Goal: Task Accomplishment & Management: Manage account settings

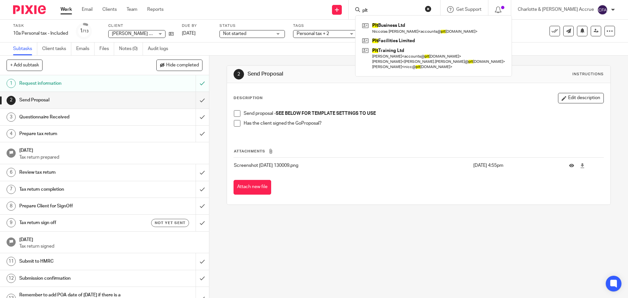
drag, startPoint x: 396, startPoint y: 8, endPoint x: 330, endPoint y: 8, distance: 65.7
click at [371, 8] on div "Send new email Create task Add client Request signature plt Plt Business Ltd [P…" at bounding box center [400, 9] width 455 height 19
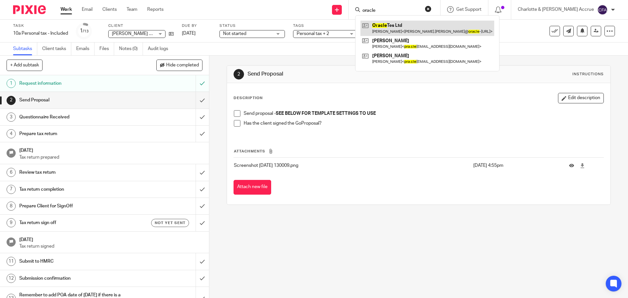
type input "oracle"
click at [415, 25] on link at bounding box center [427, 28] width 134 height 15
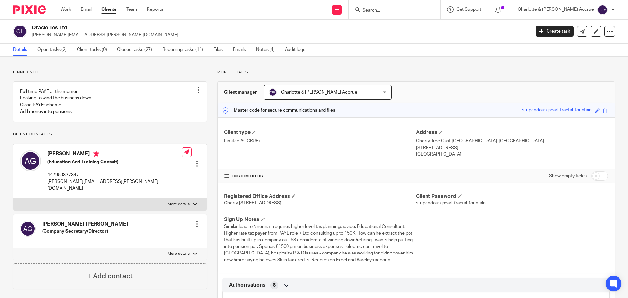
drag, startPoint x: 48, startPoint y: 47, endPoint x: 129, endPoint y: 78, distance: 86.9
click at [48, 47] on link "Open tasks (2)" at bounding box center [54, 50] width 35 height 13
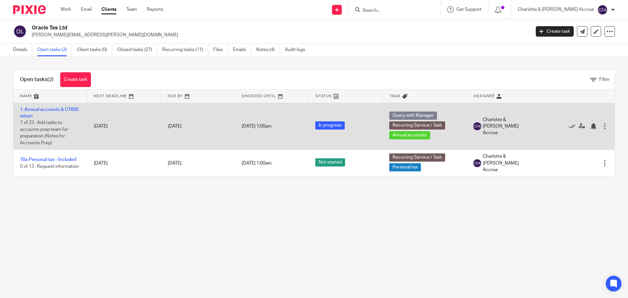
click at [51, 107] on td "1. Annual accounts & CT600 return 7 of 23 · Add tasks to accounts prep team for…" at bounding box center [50, 126] width 74 height 47
click at [57, 110] on link "1. Annual accounts & CT600 return" at bounding box center [49, 112] width 59 height 11
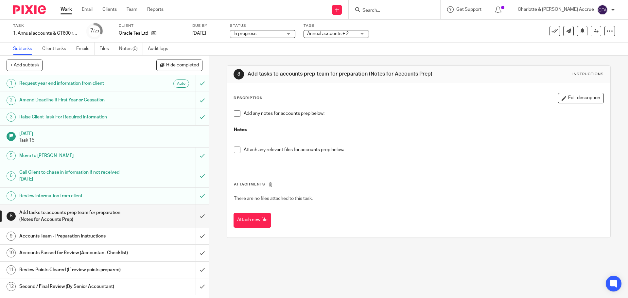
click at [332, 32] on span "Annual accounts + 2" at bounding box center [328, 33] width 42 height 5
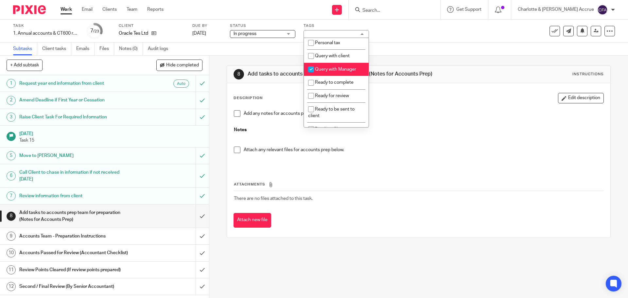
scroll to position [196, 0]
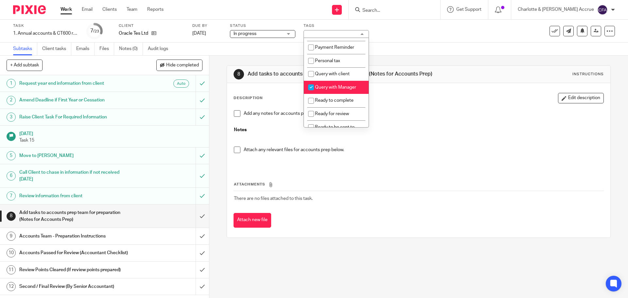
click at [325, 90] on span "Query with Manager" at bounding box center [335, 87] width 41 height 5
checkbox input "false"
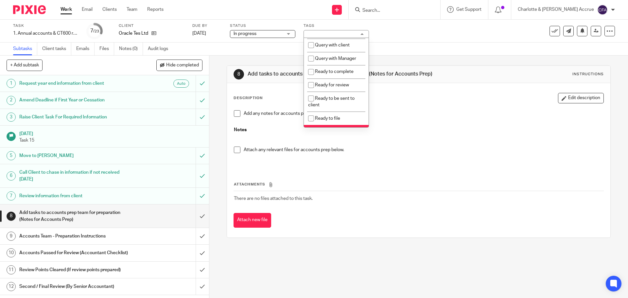
scroll to position [229, 0]
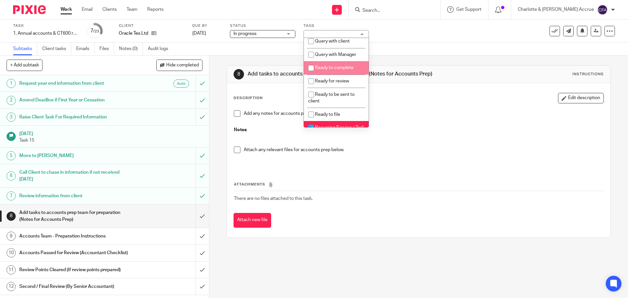
click at [325, 75] on li "Ready to complete" at bounding box center [336, 67] width 65 height 13
checkbox input "true"
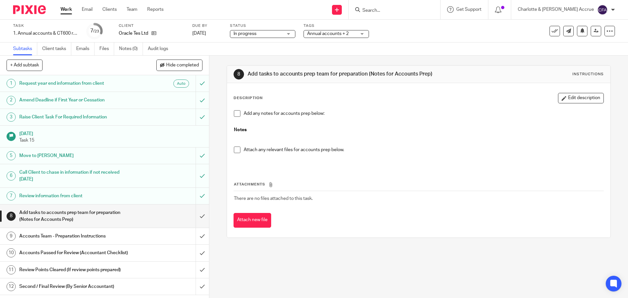
click at [211, 79] on div "8 Add tasks to accounts prep team for preparation (Notes for Accounts Prep) Ins…" at bounding box center [418, 177] width 419 height 242
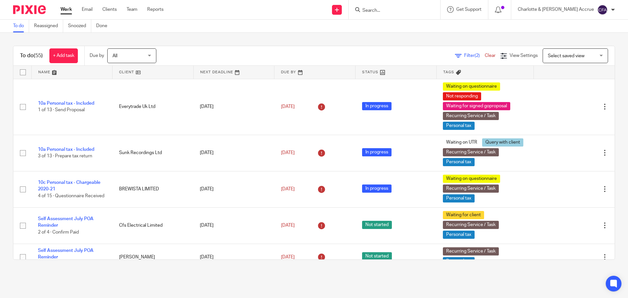
scroll to position [1399, 0]
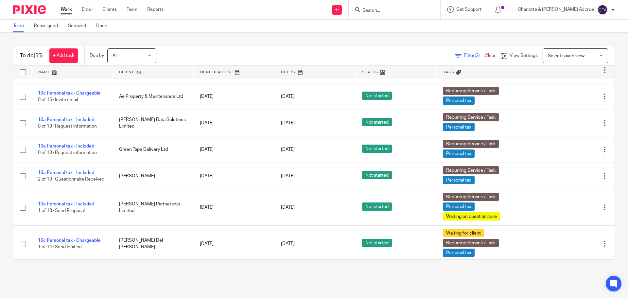
click at [397, 10] on input "Search" at bounding box center [391, 11] width 59 height 6
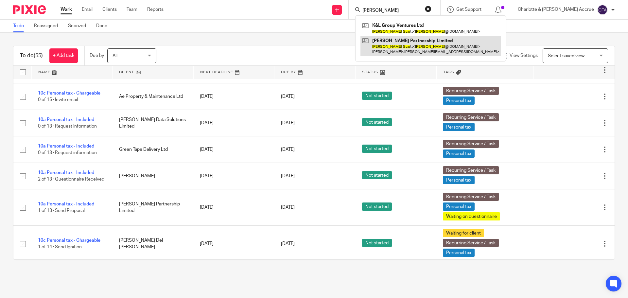
type input "[PERSON_NAME]"
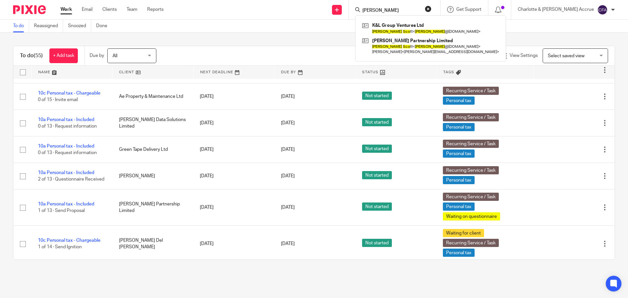
click at [89, 37] on div "To do (55) + Add task Due by All All [DATE] [DATE] This week Next week This mon…" at bounding box center [314, 153] width 628 height 240
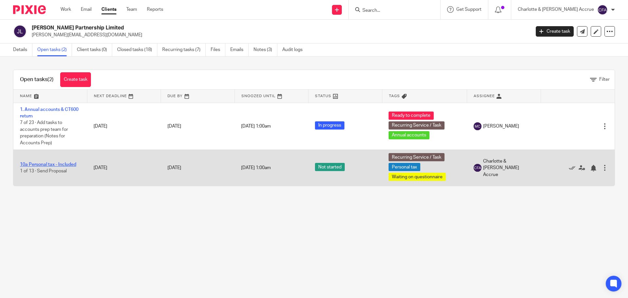
click at [65, 163] on link "10a Personal tax - Included" at bounding box center [48, 164] width 56 height 5
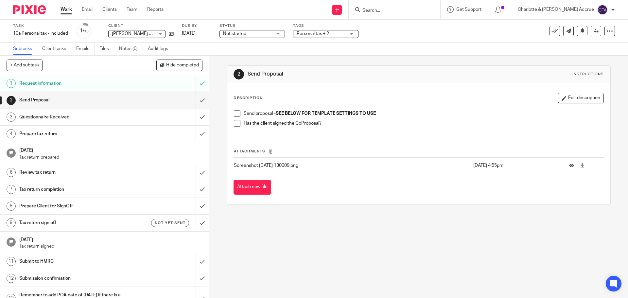
click at [319, 33] on span "Personal tax + 2" at bounding box center [313, 33] width 32 height 5
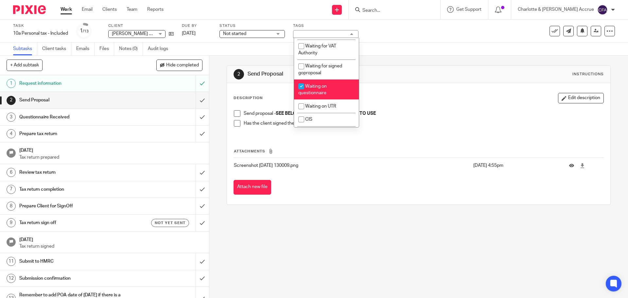
click at [313, 99] on li "Waiting on questionnaire" at bounding box center [326, 89] width 65 height 20
checkbox input "false"
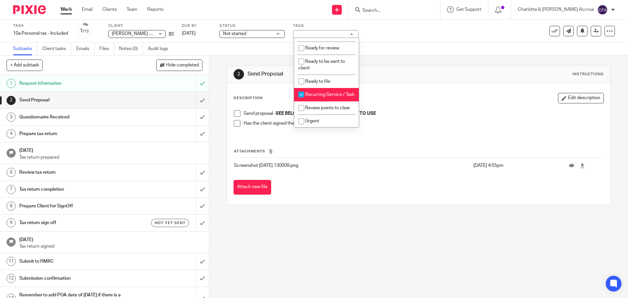
scroll to position [262, 0]
click at [320, 42] on li "Ready to complete" at bounding box center [326, 34] width 65 height 13
checkbox input "true"
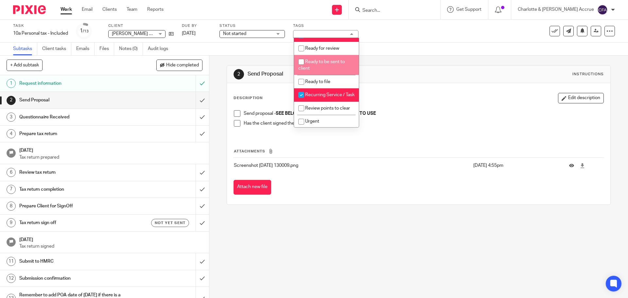
click at [213, 87] on div "2 Send Proposal Instructions Description Edit description Send proposal - SEE B…" at bounding box center [418, 177] width 419 height 242
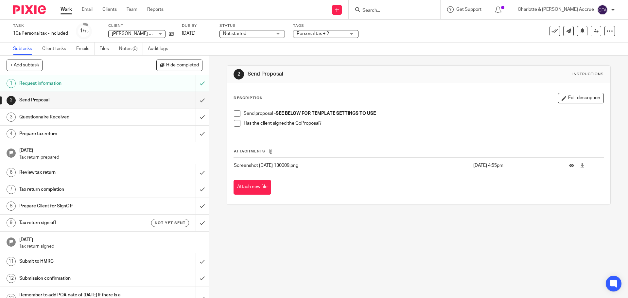
click at [330, 33] on span "Personal tax + 2" at bounding box center [321, 33] width 49 height 7
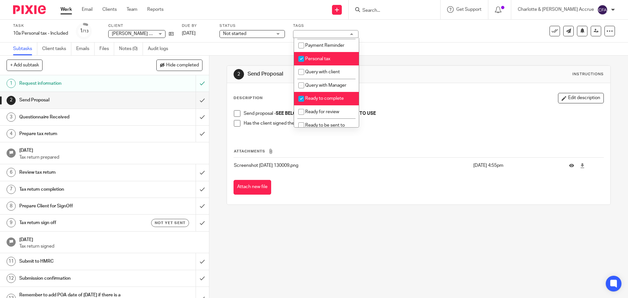
scroll to position [196, 0]
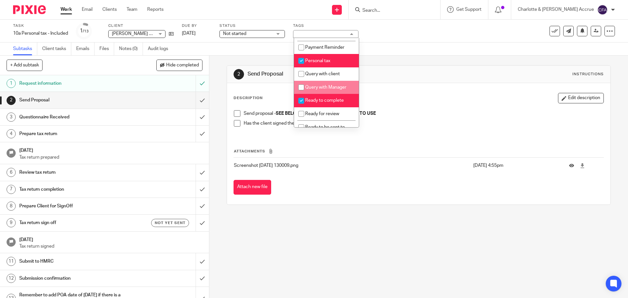
click at [221, 69] on div "2 Send Proposal Instructions Description Edit description Send proposal - SEE B…" at bounding box center [418, 177] width 419 height 242
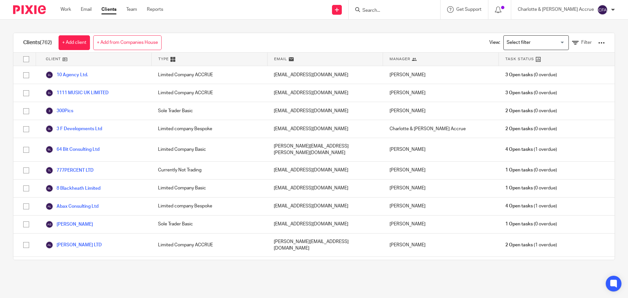
click at [515, 41] on input "Search for option" at bounding box center [534, 42] width 61 height 11
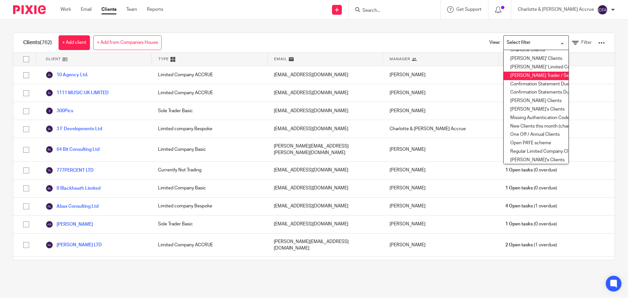
scroll to position [65, 0]
click at [514, 99] on li "Finn's Clients" at bounding box center [536, 100] width 65 height 9
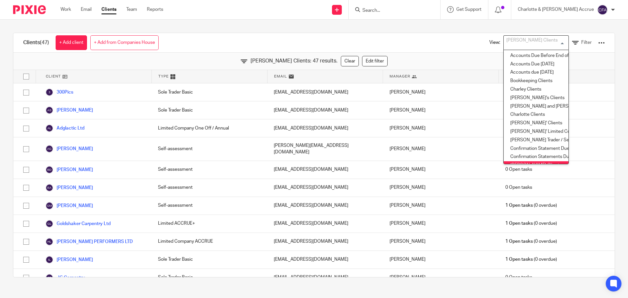
click at [533, 42] on input "Search for option" at bounding box center [534, 42] width 61 height 11
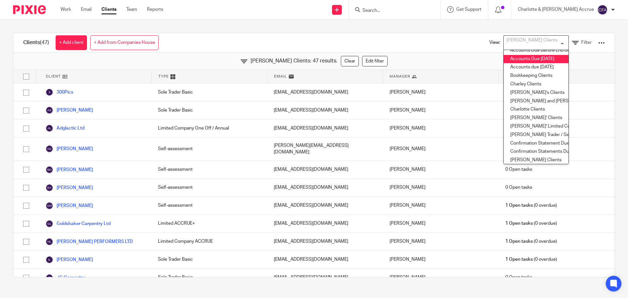
scroll to position [2, 0]
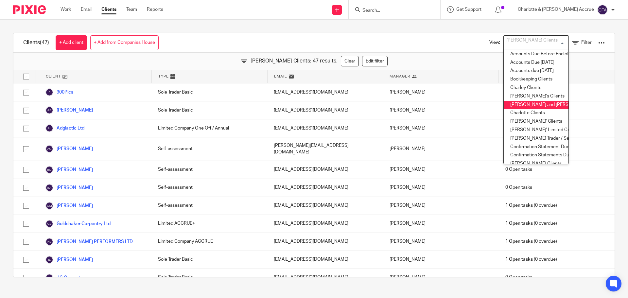
click at [530, 104] on li "Charlotte and Finn Clients" at bounding box center [536, 105] width 65 height 9
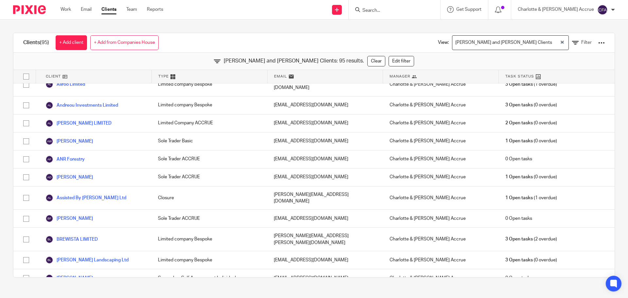
scroll to position [0, 0]
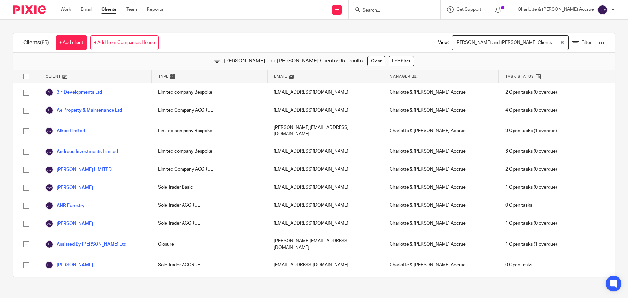
drag, startPoint x: 521, startPoint y: 44, endPoint x: 520, endPoint y: 48, distance: 4.7
click at [554, 44] on input "Search for option" at bounding box center [556, 42] width 5 height 11
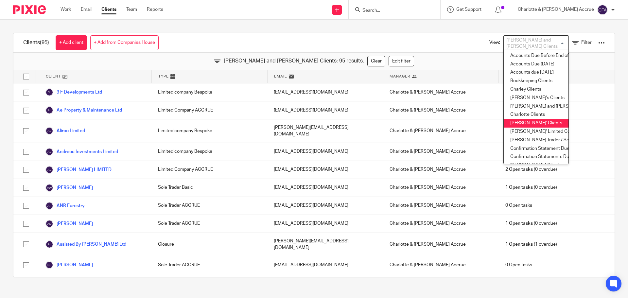
click at [515, 122] on li "Chris' Clients" at bounding box center [536, 123] width 65 height 9
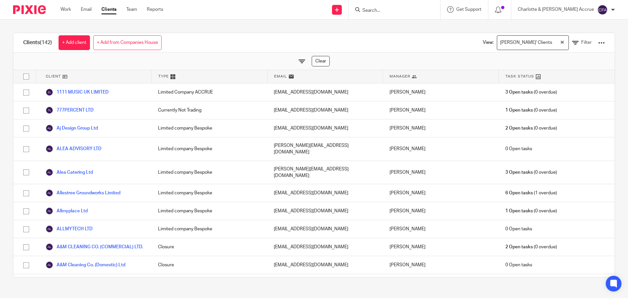
click at [510, 41] on div "Chris' Clients" at bounding box center [528, 42] width 62 height 13
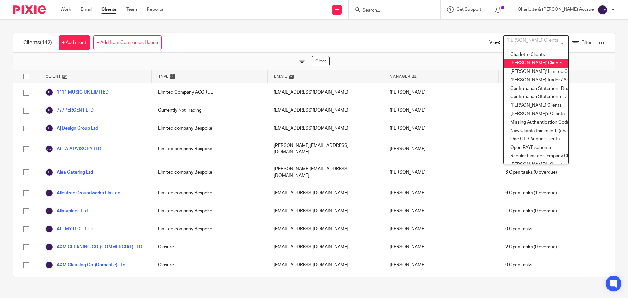
scroll to position [80, 0]
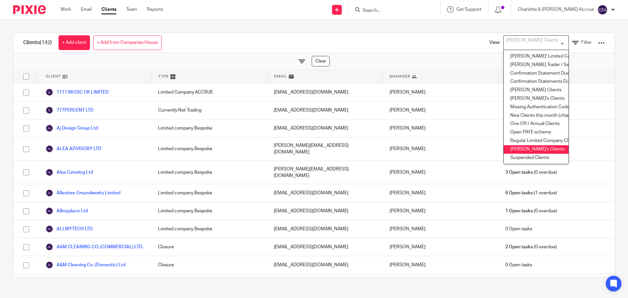
click at [517, 145] on li "Ricky's Clients" at bounding box center [536, 149] width 65 height 9
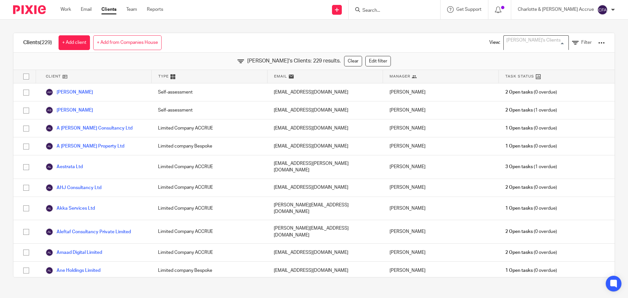
click at [530, 42] on input "Search for option" at bounding box center [534, 42] width 61 height 11
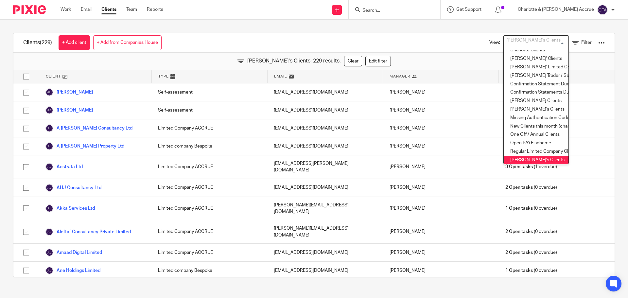
click at [530, 41] on input "Search for option" at bounding box center [534, 42] width 61 height 11
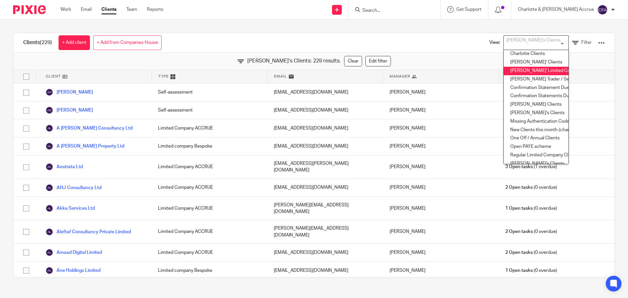
click at [432, 48] on div "Clients (229) + Add client + Add from Companies House View: Ricky's Clients Loa…" at bounding box center [313, 43] width 601 height 20
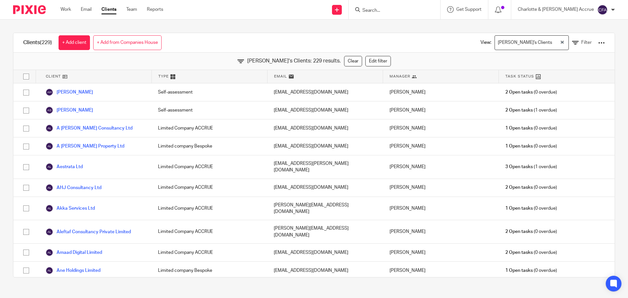
click at [521, 39] on div "Ricky's Clients" at bounding box center [527, 42] width 65 height 13
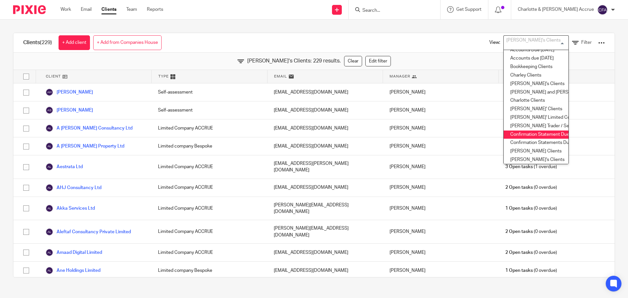
scroll to position [0, 0]
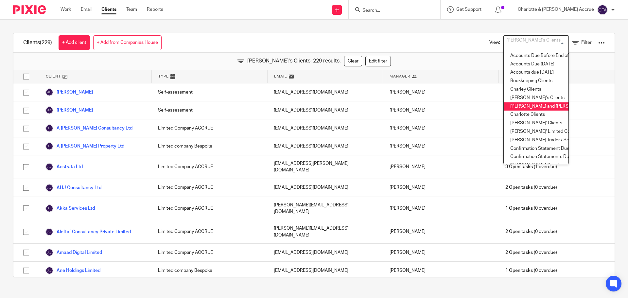
click at [518, 104] on li "Charlotte and Finn Clients" at bounding box center [536, 106] width 65 height 9
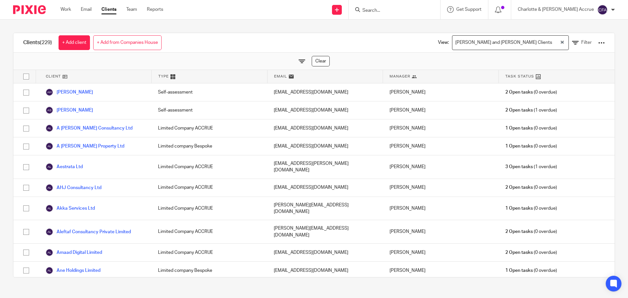
click at [372, 48] on div "Clients (229) + Add client + Add from Companies House View: Charlotte and Finn …" at bounding box center [313, 43] width 601 height 20
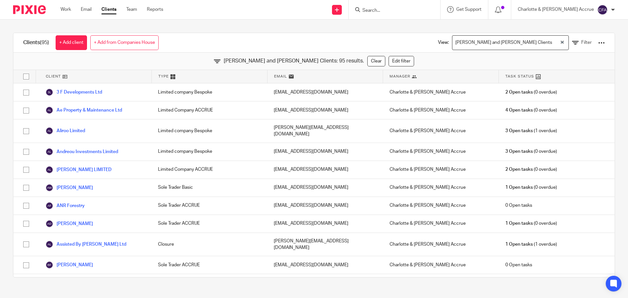
click at [520, 39] on div "Charlotte and Finn Clients" at bounding box center [505, 42] width 107 height 13
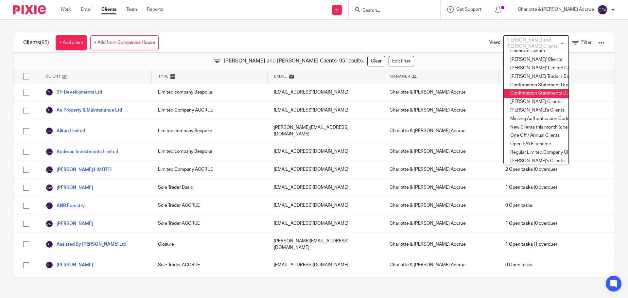
scroll to position [65, 0]
click at [518, 106] on li "Greg's Clients" at bounding box center [536, 108] width 65 height 9
